Goal: Check status: Check status

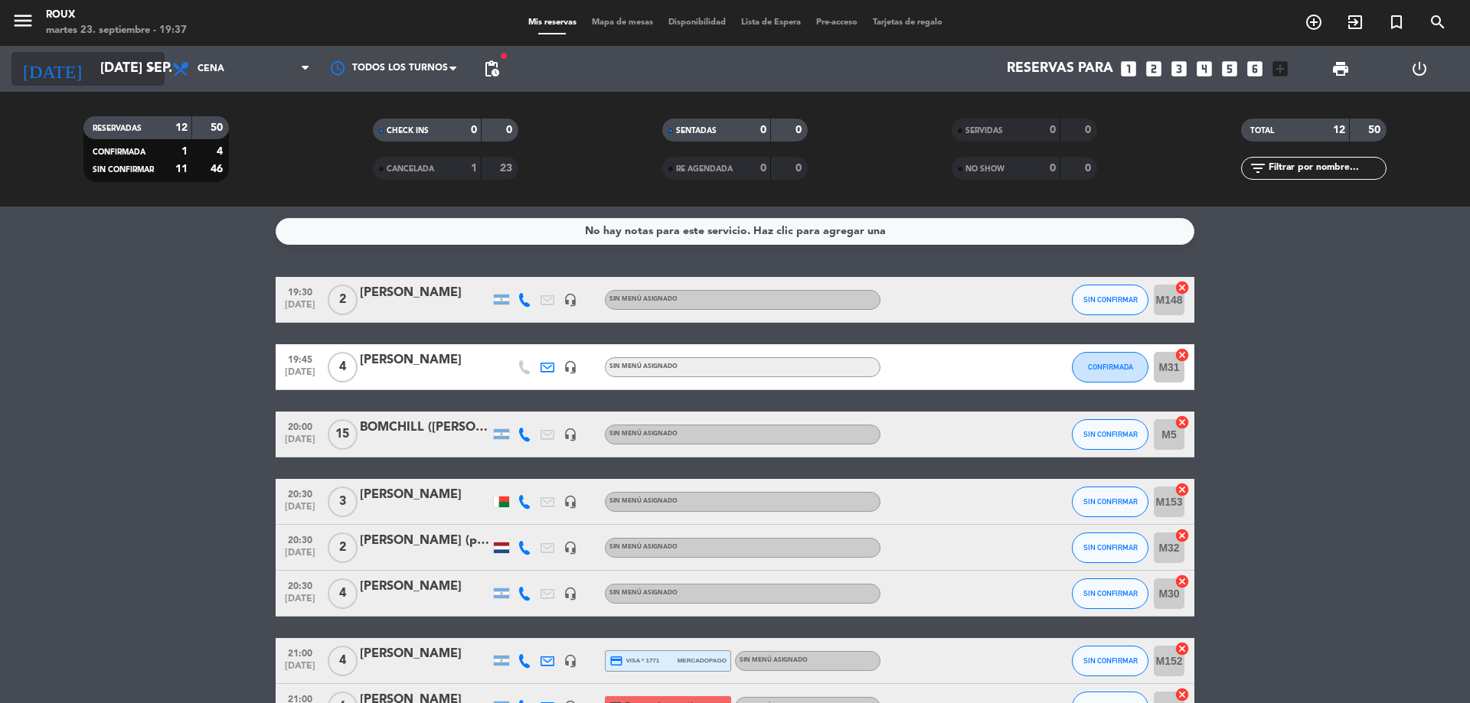
scroll to position [306, 0]
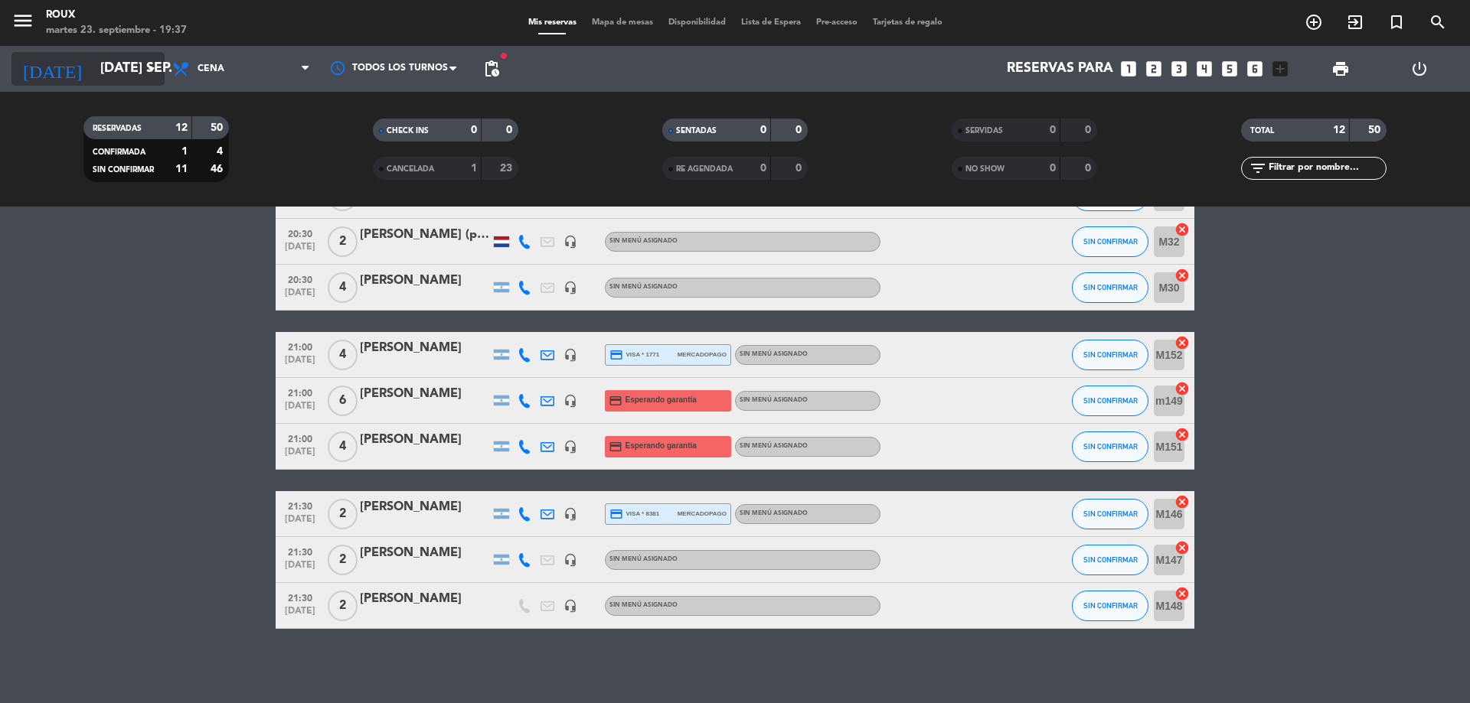
click at [149, 74] on icon "arrow_drop_down" at bounding box center [151, 69] width 18 height 18
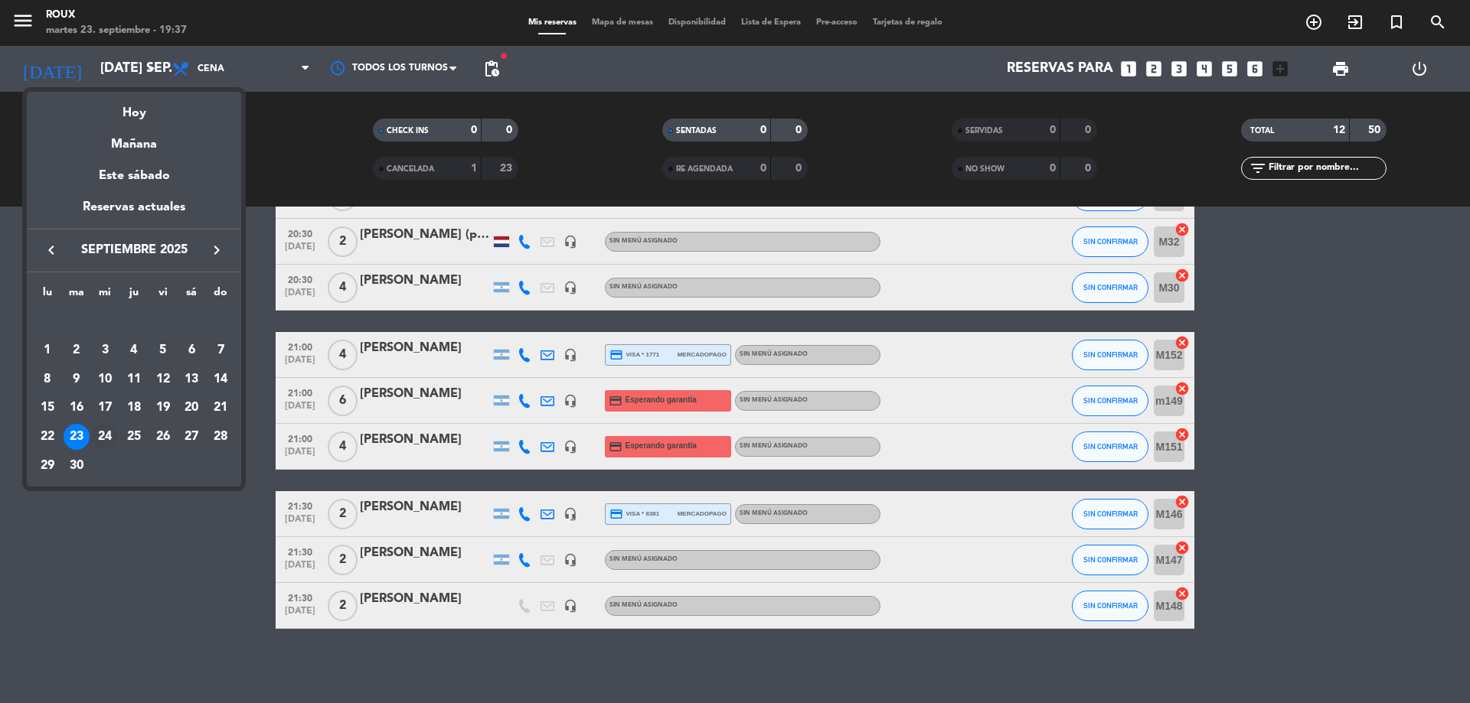
click at [109, 432] on div "24" at bounding box center [105, 437] width 26 height 26
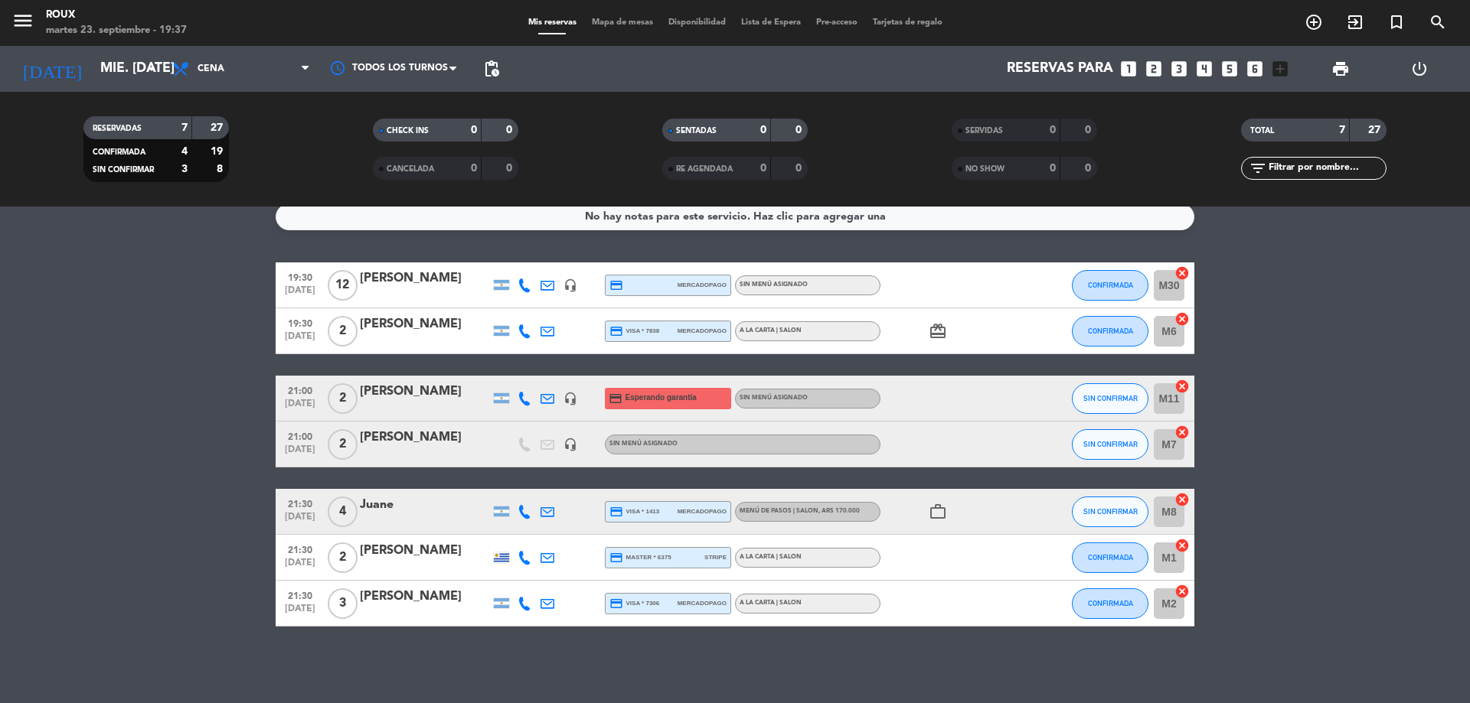
scroll to position [0, 0]
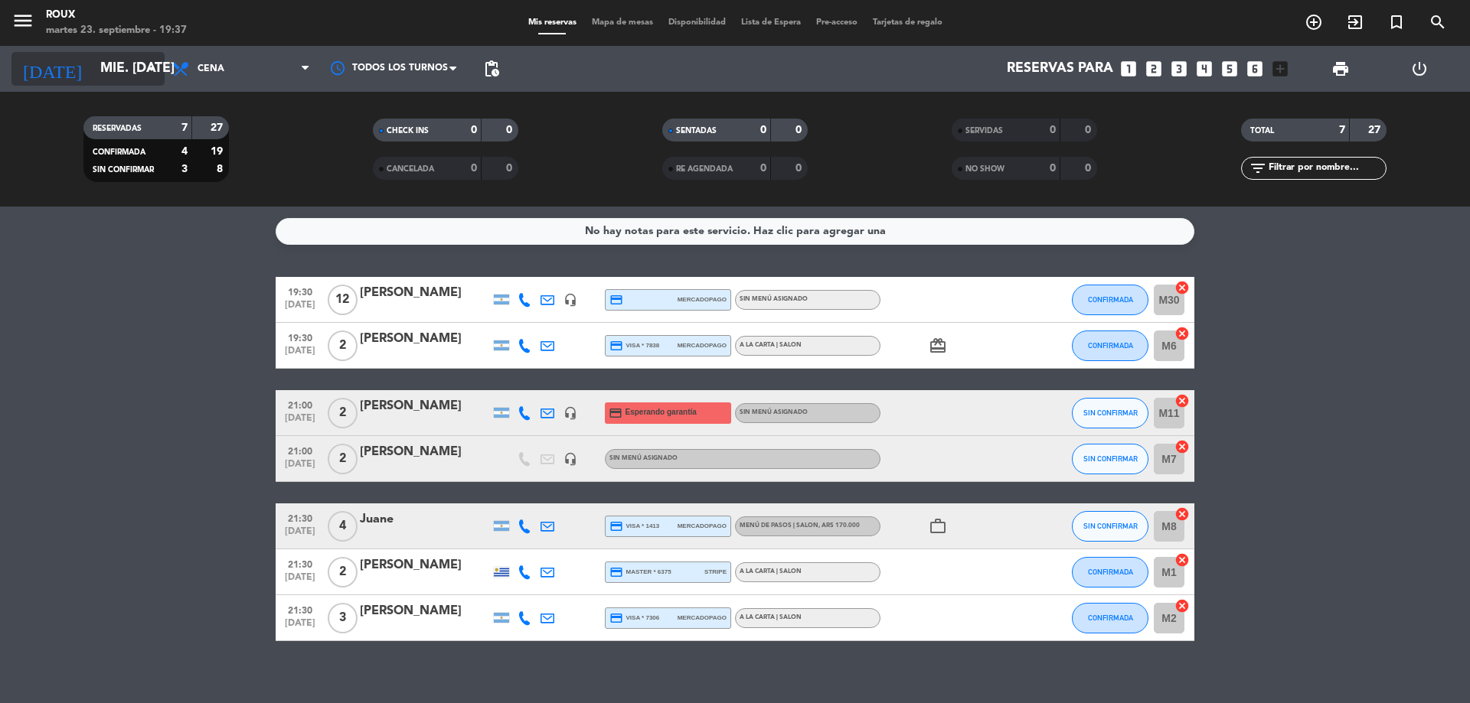
click at [153, 74] on icon "arrow_drop_down" at bounding box center [151, 69] width 18 height 18
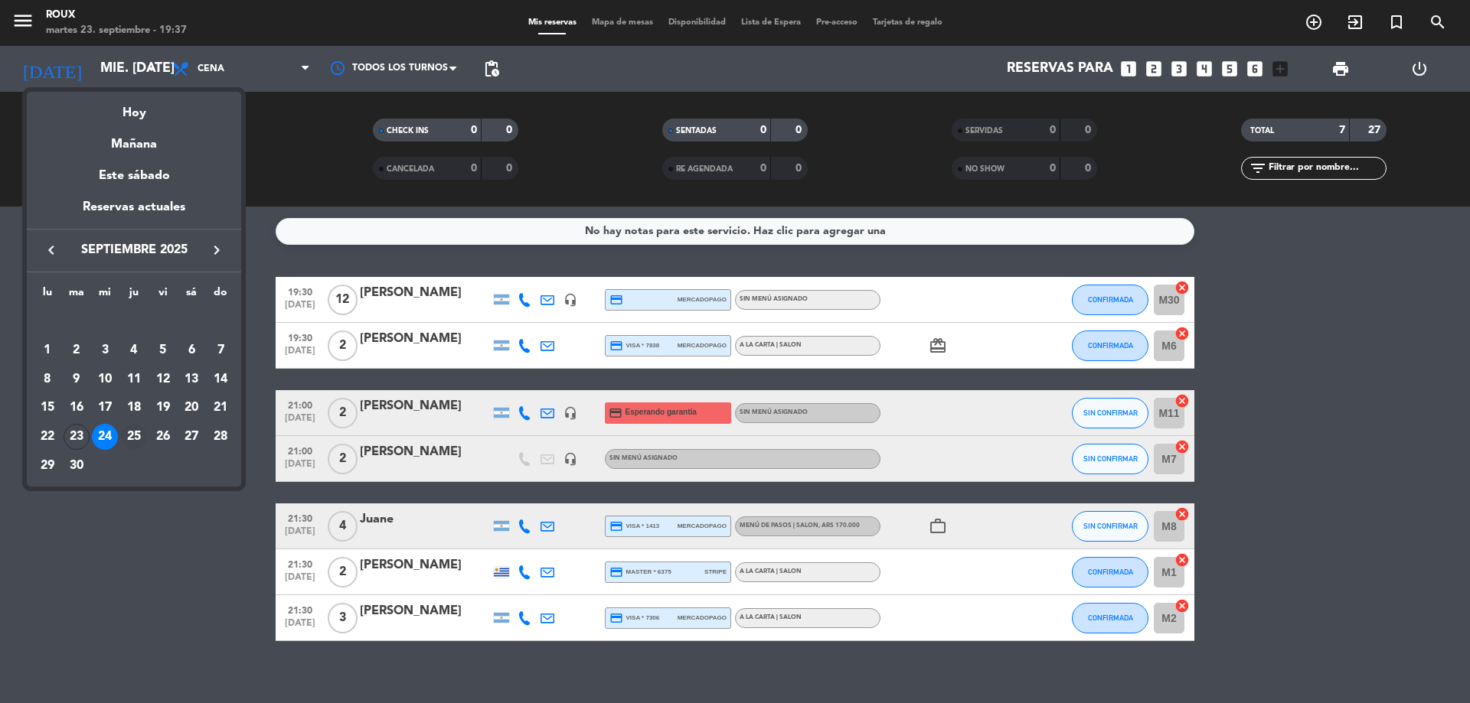
click at [134, 436] on div "25" at bounding box center [134, 437] width 26 height 26
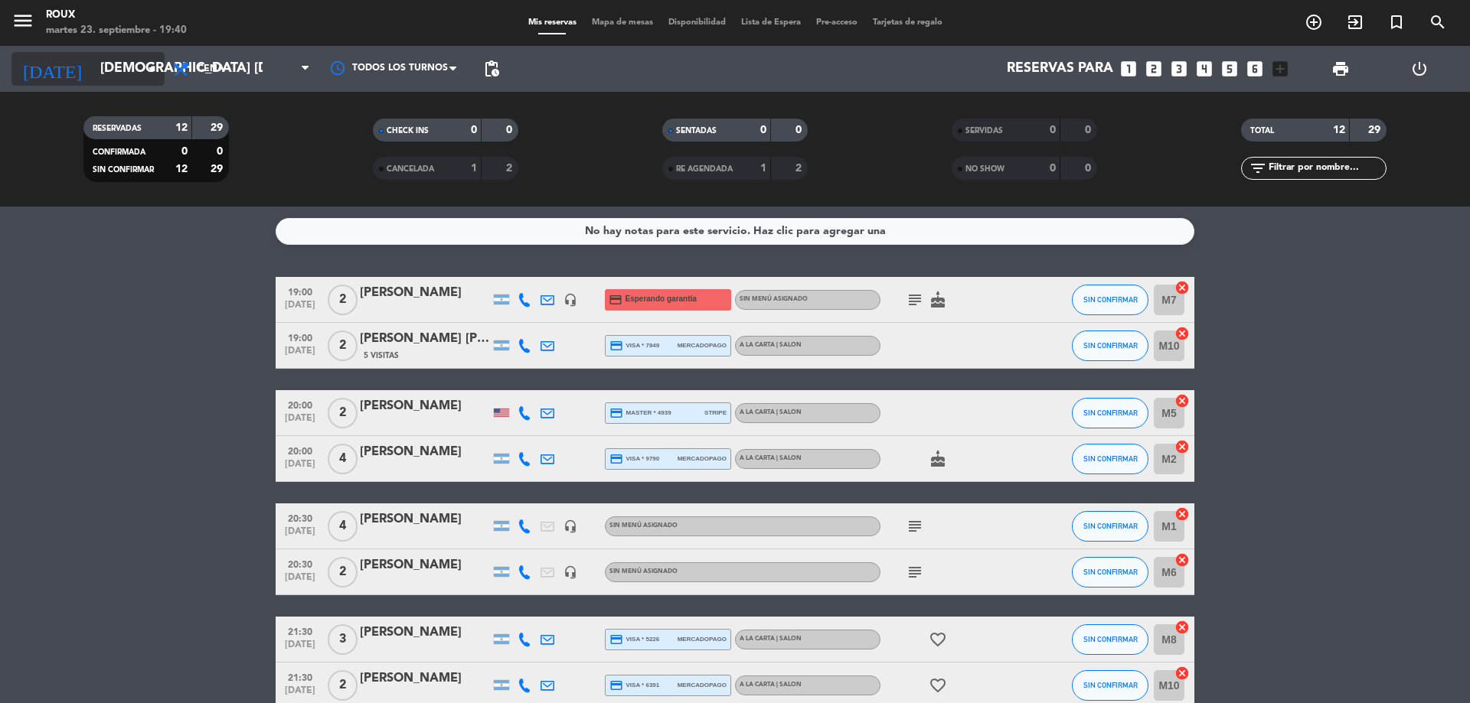
click at [144, 77] on icon "arrow_drop_down" at bounding box center [151, 69] width 18 height 18
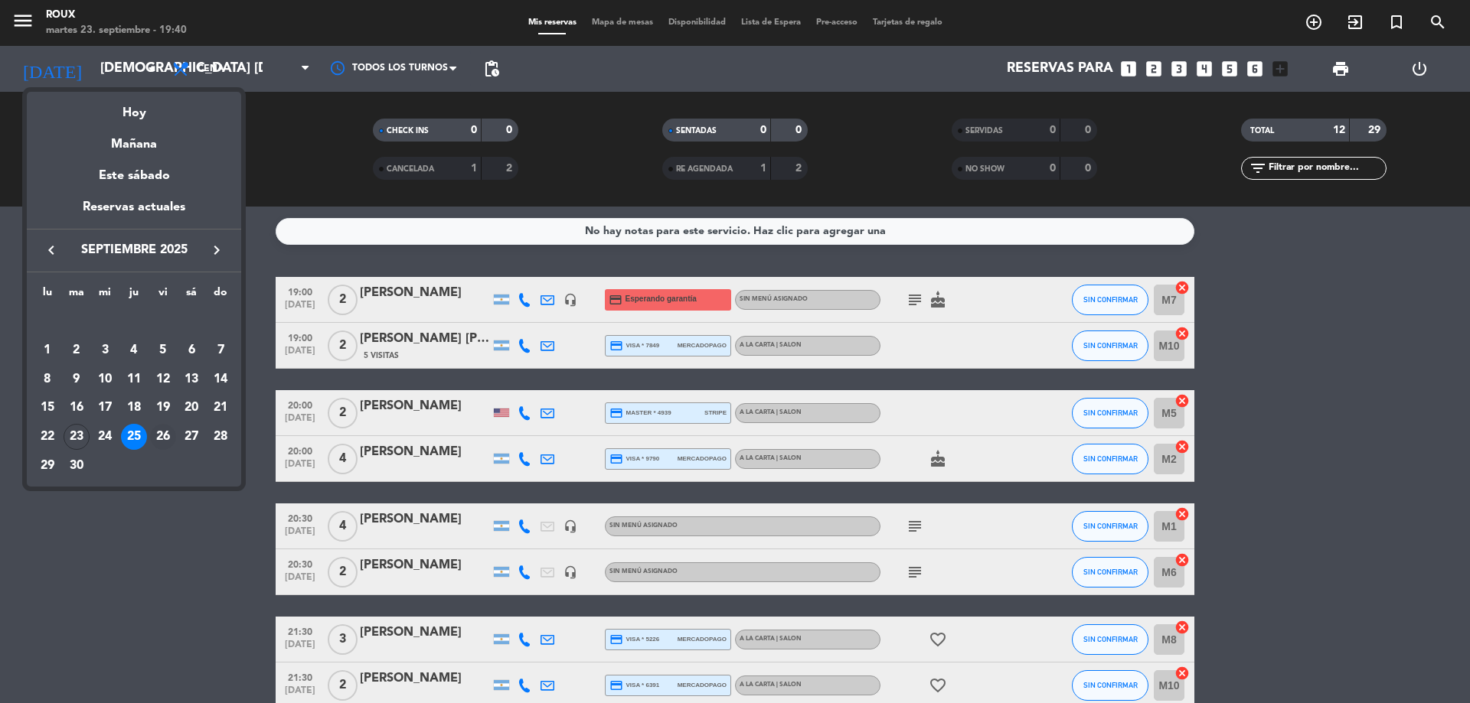
click at [161, 436] on div "26" at bounding box center [163, 437] width 26 height 26
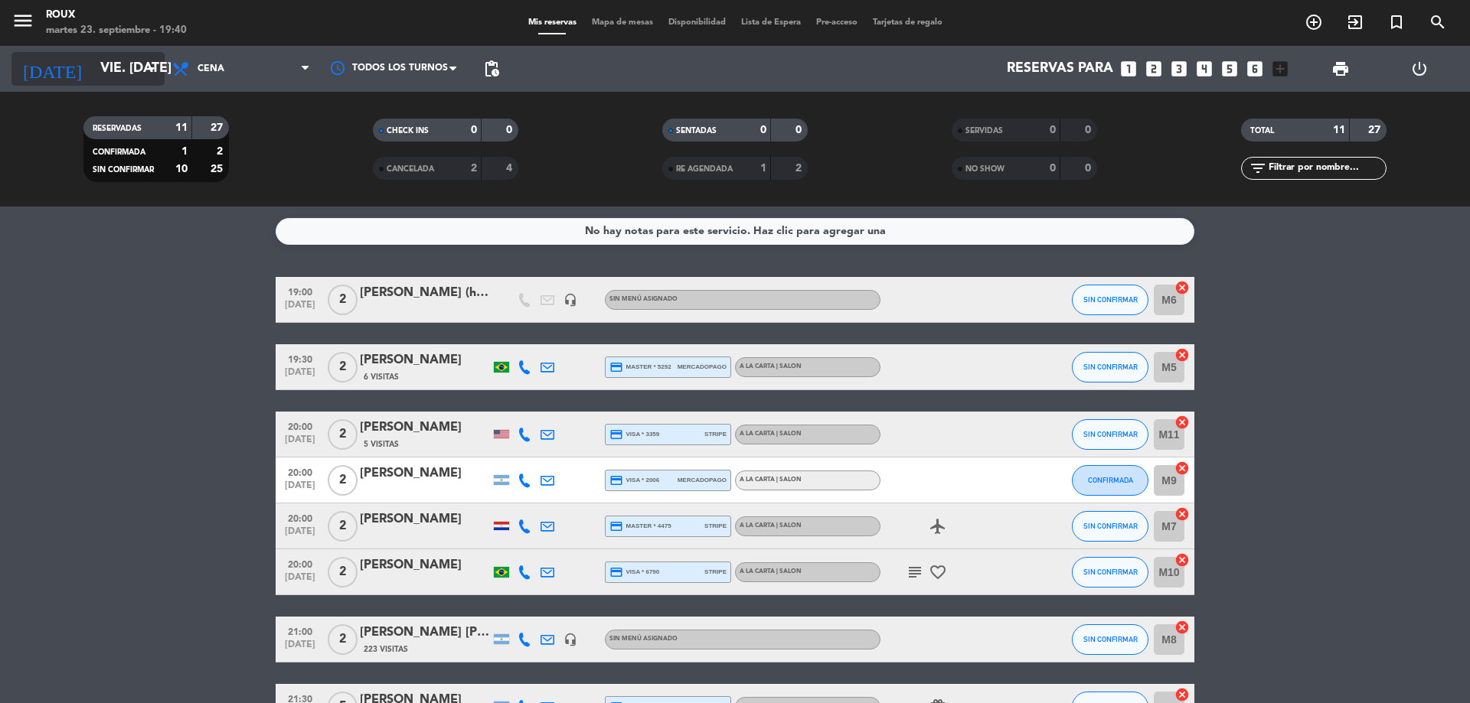
click at [142, 67] on icon "arrow_drop_down" at bounding box center [151, 69] width 18 height 18
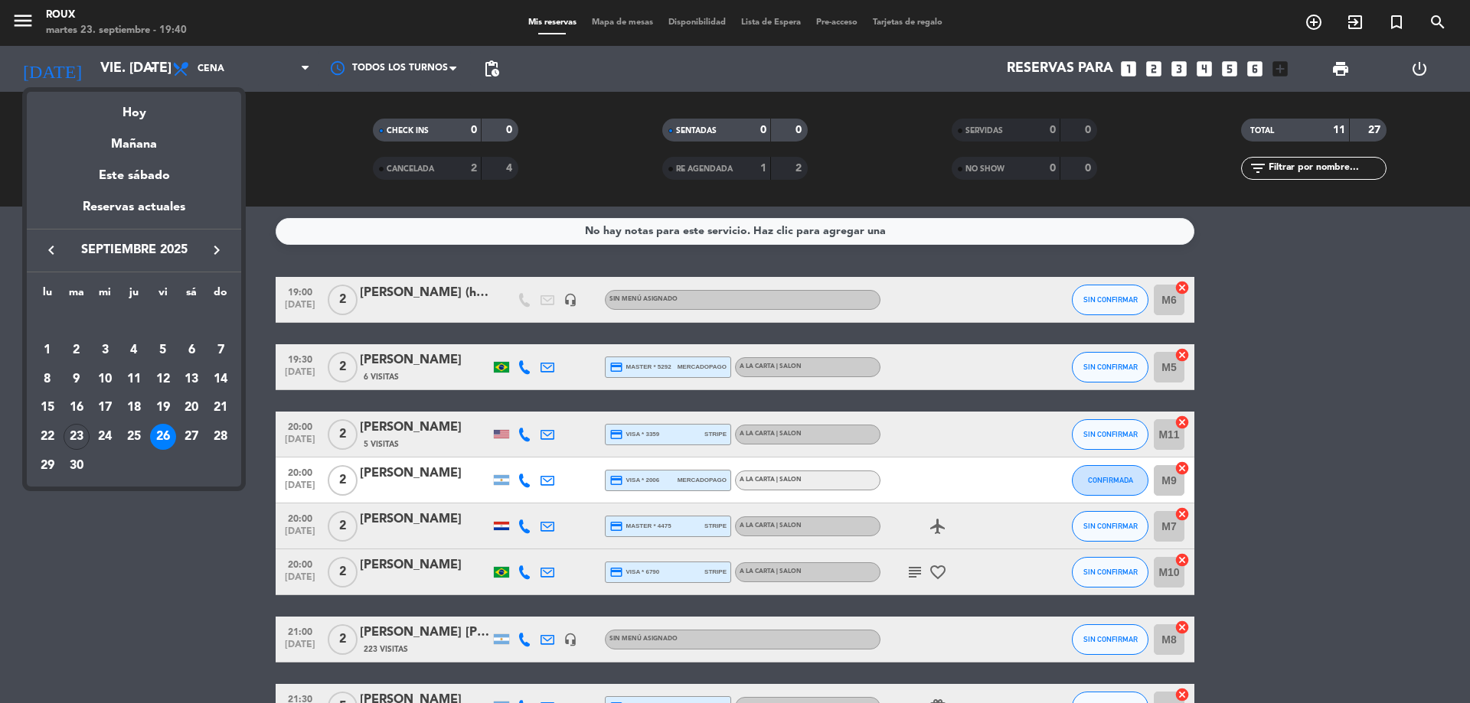
click at [193, 438] on div "27" at bounding box center [191, 437] width 26 height 26
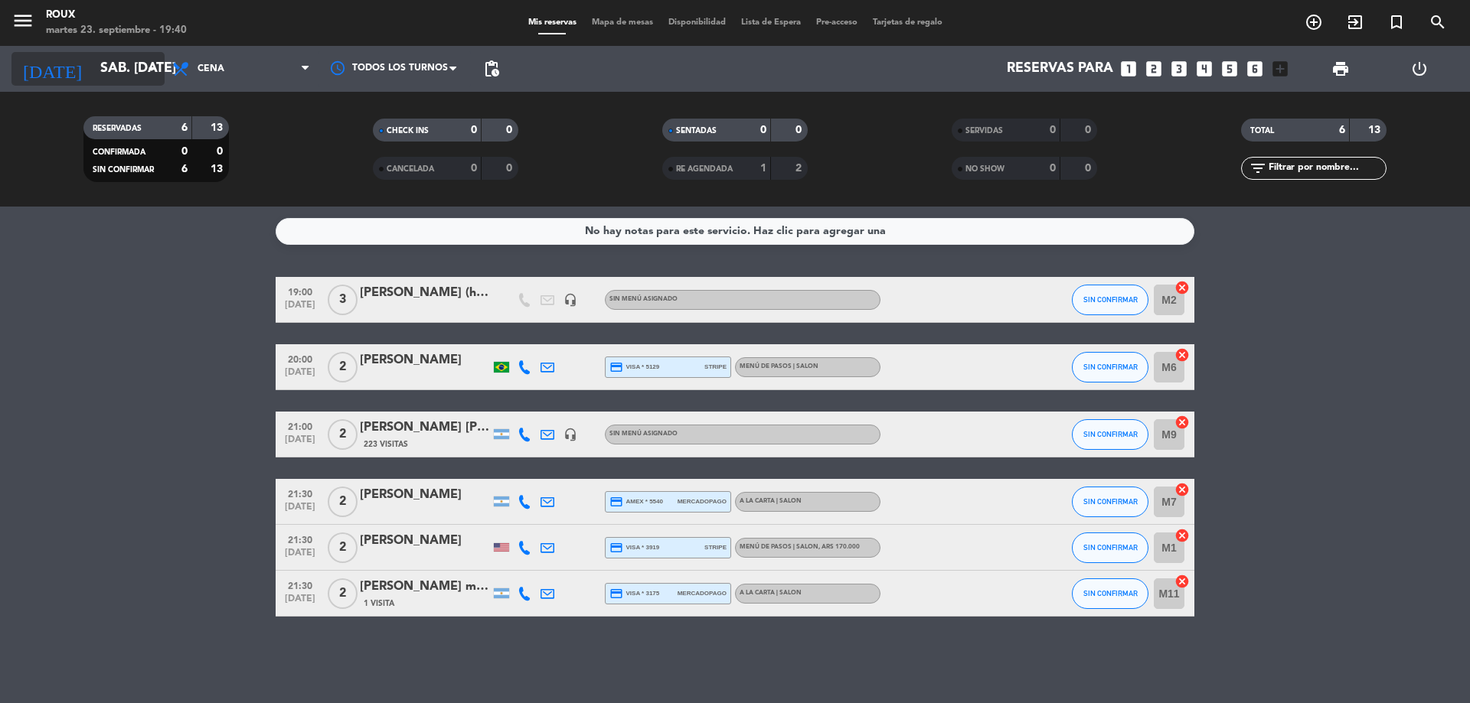
click at [138, 77] on input "sáb. [DATE]" at bounding box center [182, 69] width 178 height 31
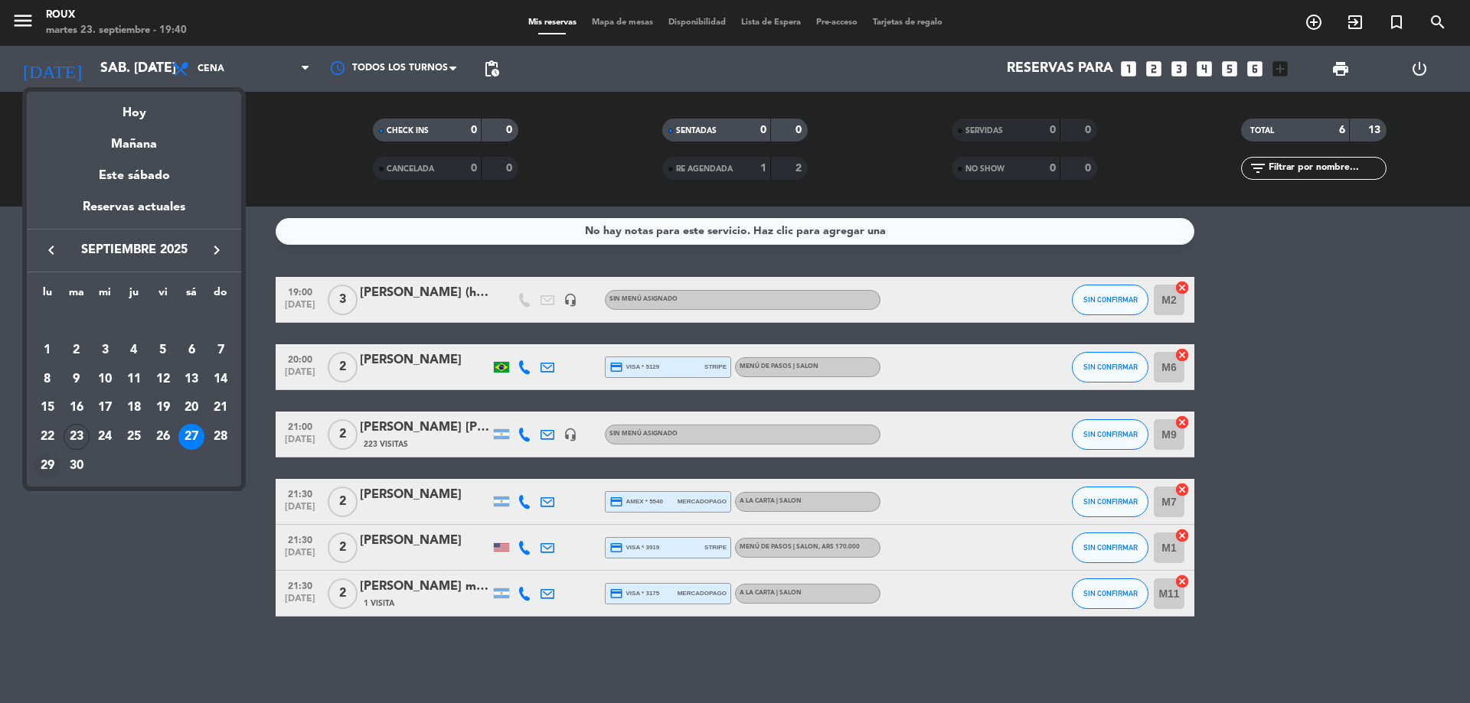
click at [44, 472] on div "29" at bounding box center [47, 466] width 26 height 26
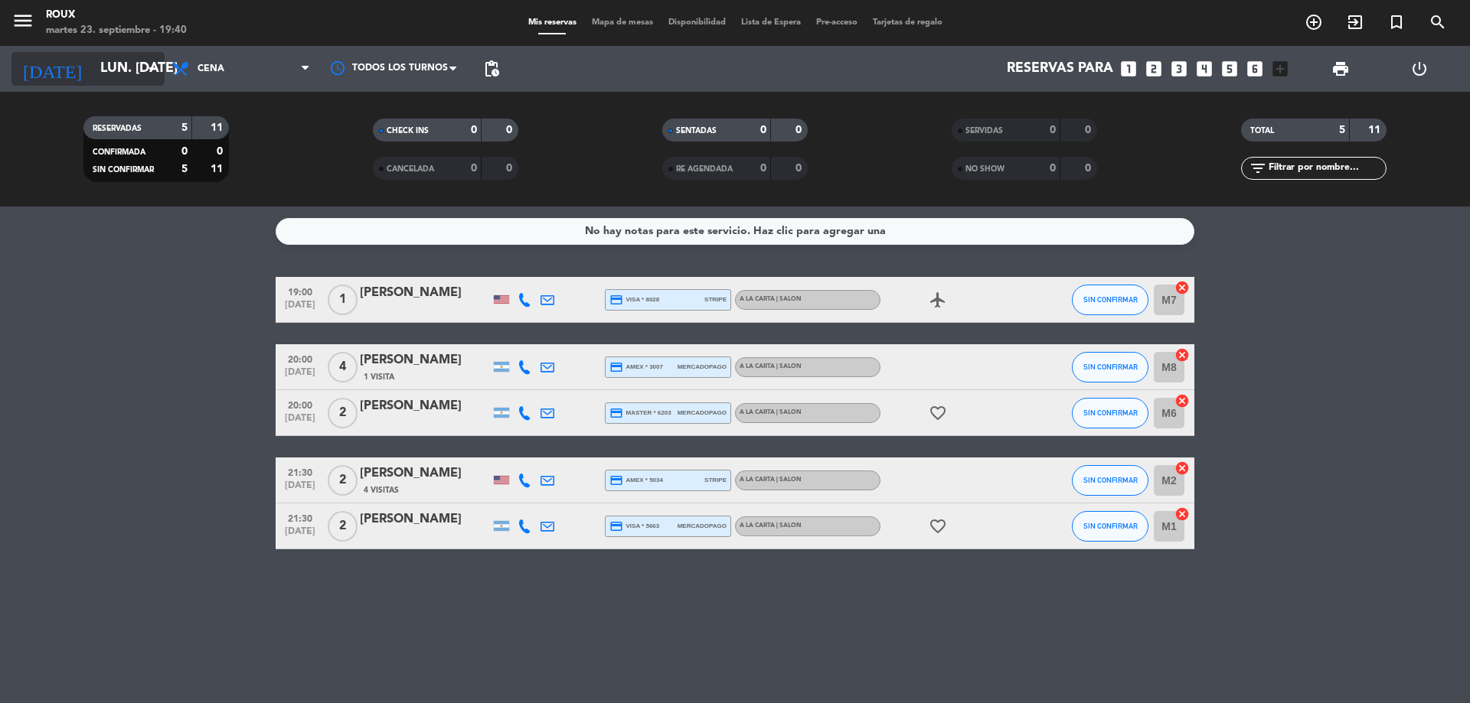
click at [93, 73] on input "lun. [DATE]" at bounding box center [182, 69] width 178 height 31
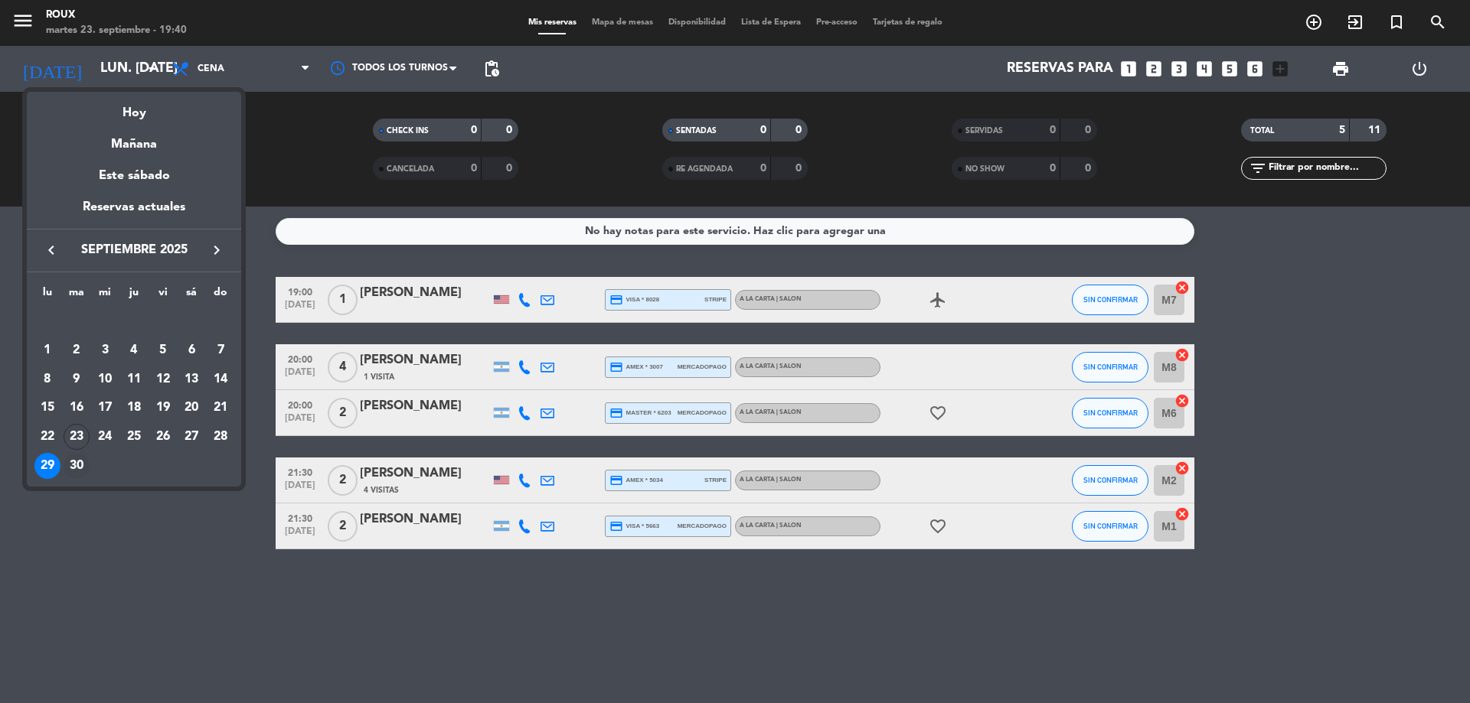
click at [77, 461] on div "30" at bounding box center [77, 466] width 26 height 26
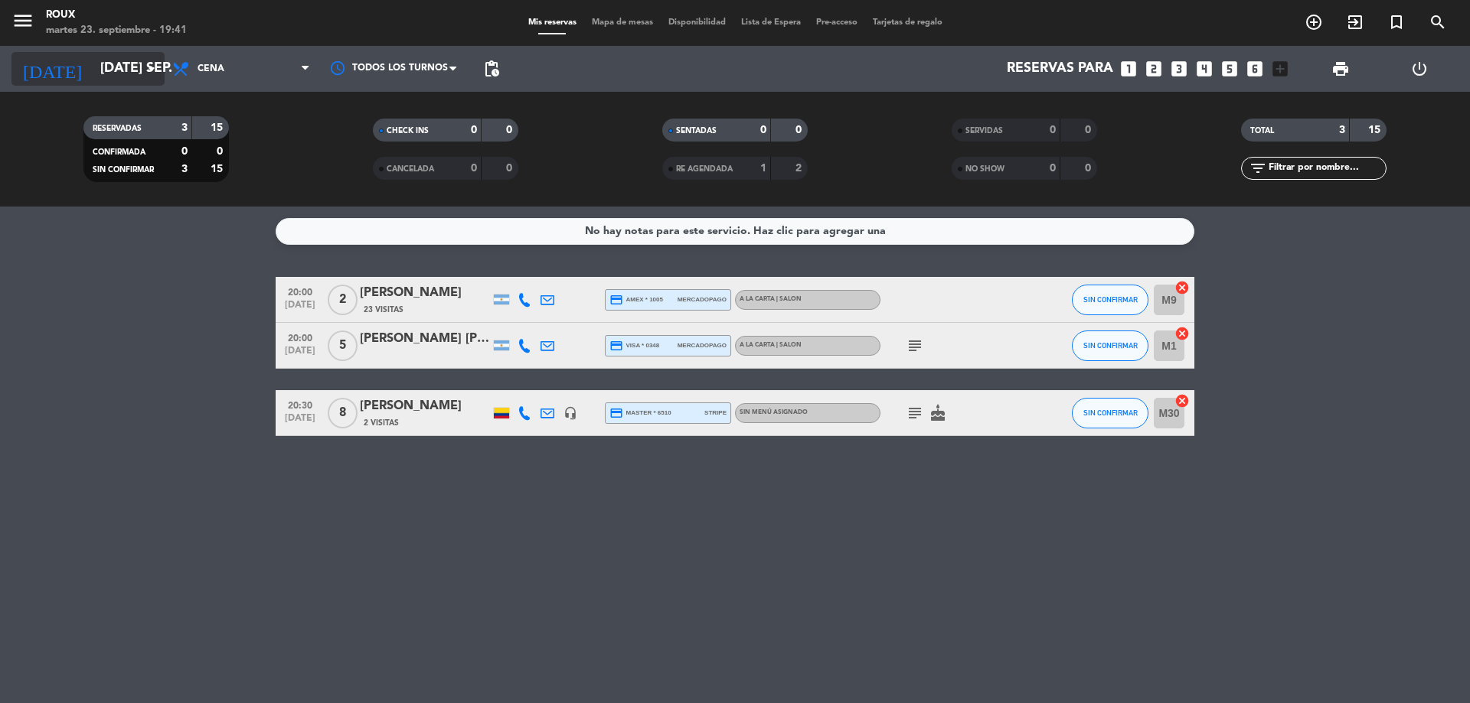
click at [142, 81] on input "[DATE] sep." at bounding box center [182, 69] width 178 height 31
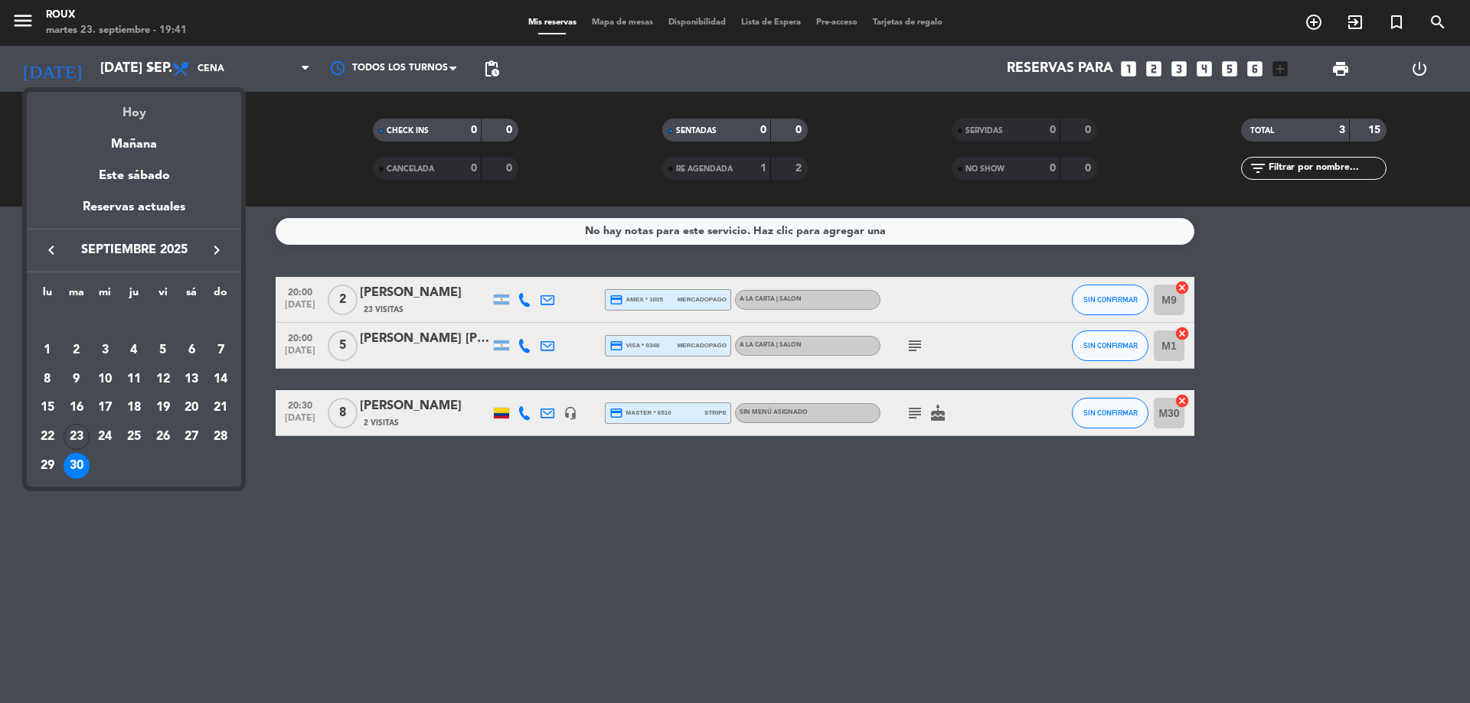
click at [135, 117] on div "Hoy" at bounding box center [134, 107] width 214 height 31
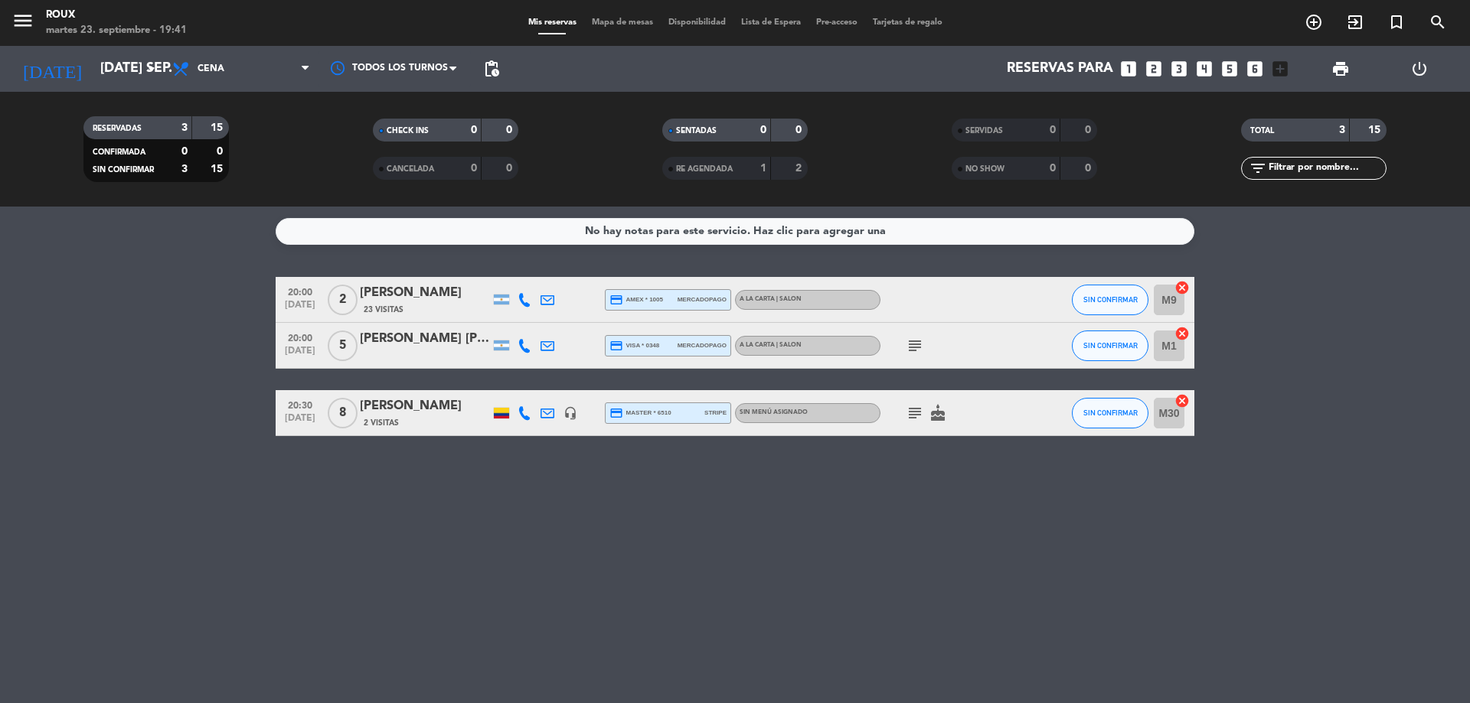
type input "[DATE] sep."
